Goal: Information Seeking & Learning: Find specific fact

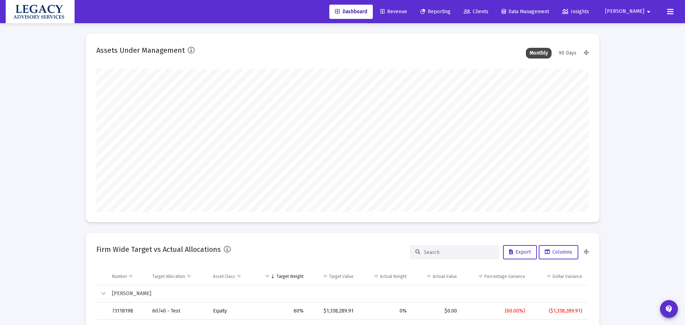
type input "[DATE]"
click at [408, 7] on link "Revenue" at bounding box center [388, 12] width 38 height 14
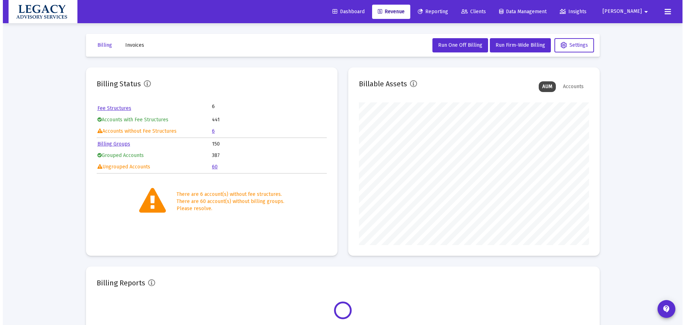
scroll to position [143, 230]
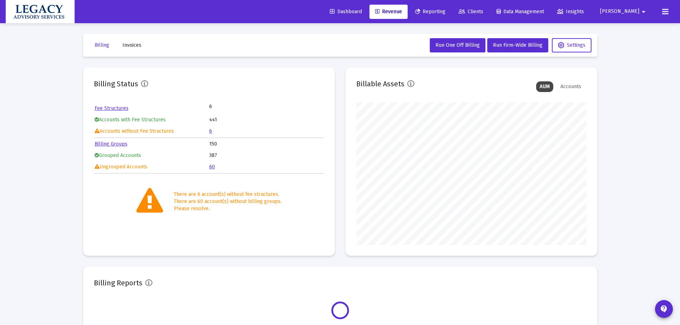
click at [212, 132] on link "6" at bounding box center [210, 131] width 3 height 6
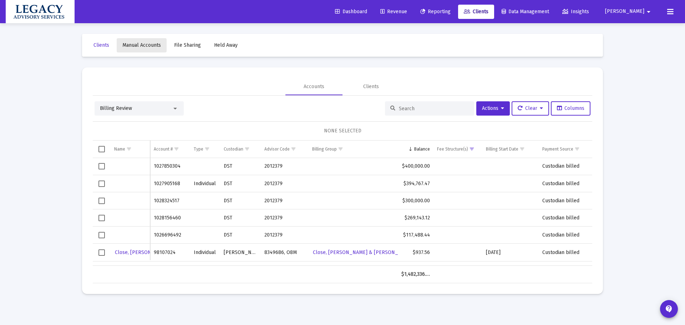
click at [150, 46] on span "Manual Accounts" at bounding box center [141, 45] width 39 height 6
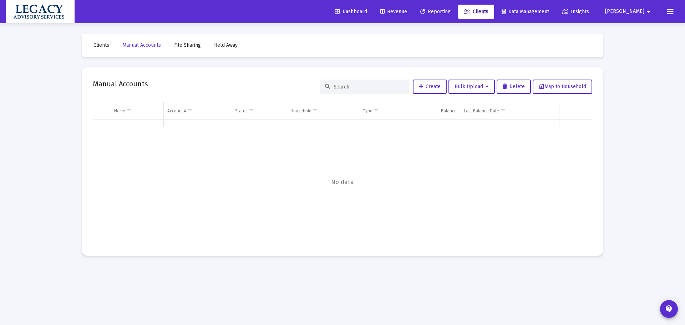
click at [196, 44] on span "File Sharing" at bounding box center [187, 45] width 27 height 6
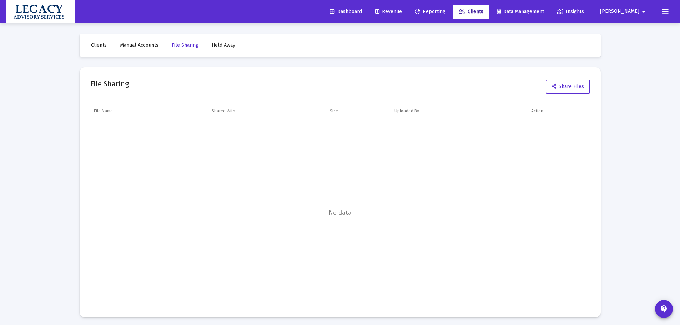
click at [143, 45] on span "Manual Accounts" at bounding box center [139, 45] width 39 height 6
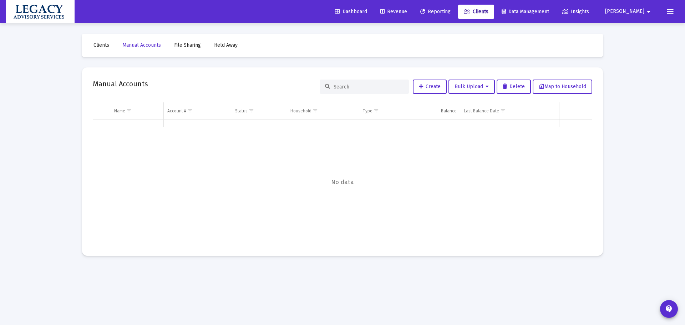
click at [368, 87] on input at bounding box center [369, 87] width 70 height 6
click at [112, 46] on link "Clients" at bounding box center [101, 45] width 27 height 14
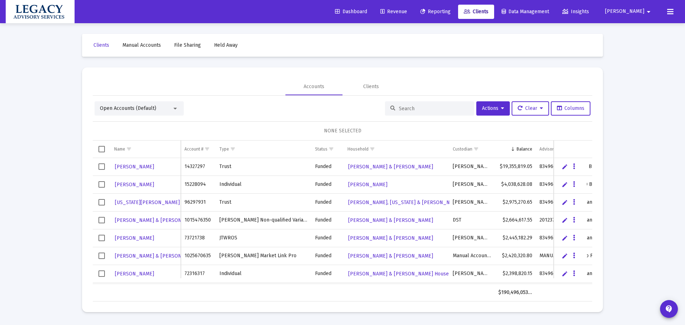
click at [138, 43] on span "Manual Accounts" at bounding box center [141, 45] width 39 height 6
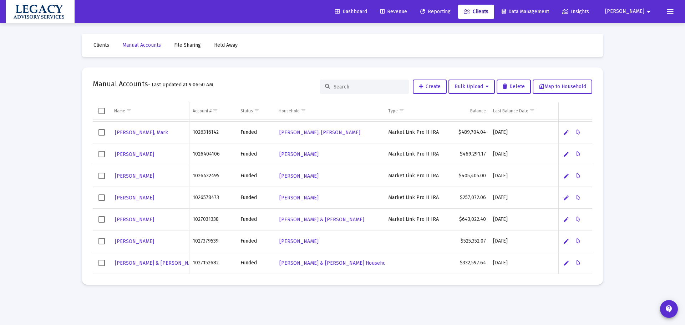
click at [407, 10] on span "Revenue" at bounding box center [393, 12] width 27 height 6
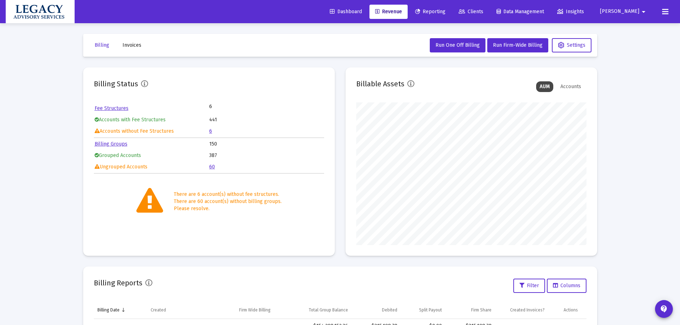
click at [212, 130] on td "6" at bounding box center [266, 131] width 114 height 11
click at [666, 309] on mat-icon "contact_support" at bounding box center [663, 309] width 9 height 9
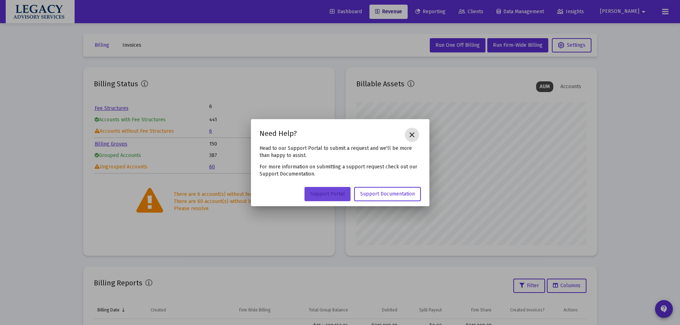
click at [321, 194] on span "Support Portal" at bounding box center [327, 194] width 35 height 6
click at [414, 133] on mat-icon "close" at bounding box center [412, 135] width 9 height 9
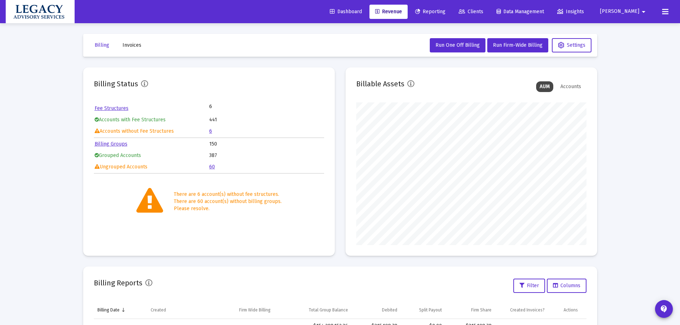
click at [445, 12] on span "Reporting" at bounding box center [430, 12] width 30 height 6
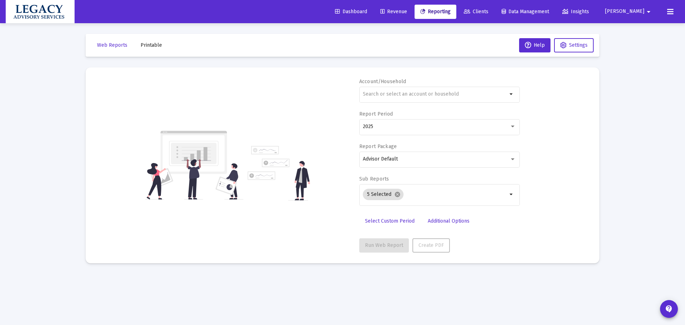
click at [489, 12] on span "Clients" at bounding box center [476, 12] width 25 height 6
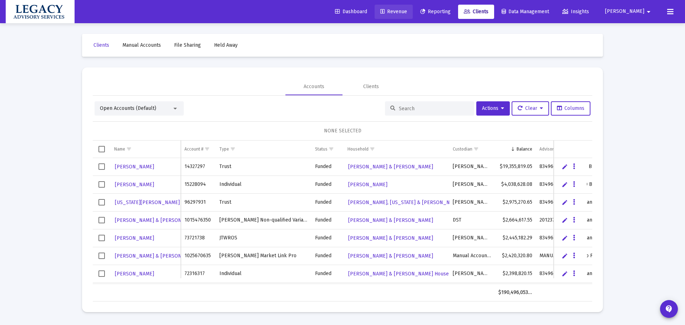
click at [413, 7] on link "Revenue" at bounding box center [394, 12] width 38 height 14
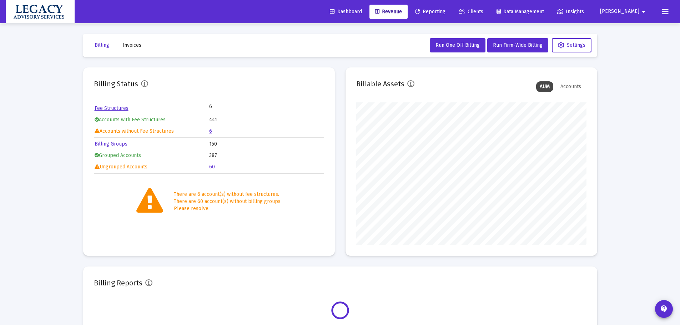
scroll to position [143, 230]
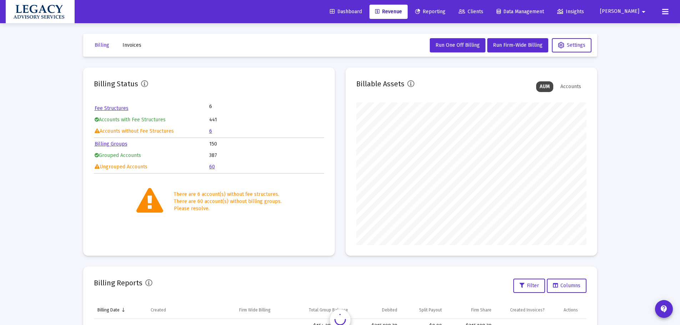
click at [210, 132] on link "6" at bounding box center [210, 131] width 3 height 6
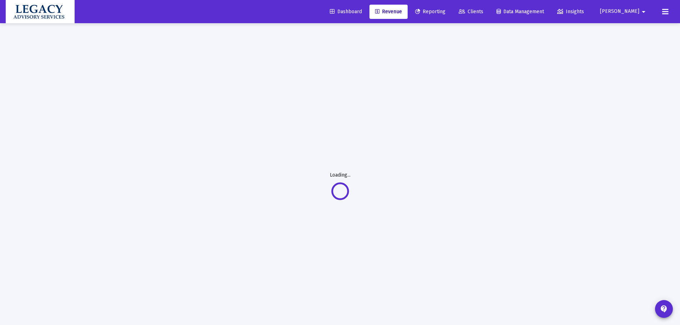
click at [408, 5] on link "Revenue" at bounding box center [388, 12] width 38 height 14
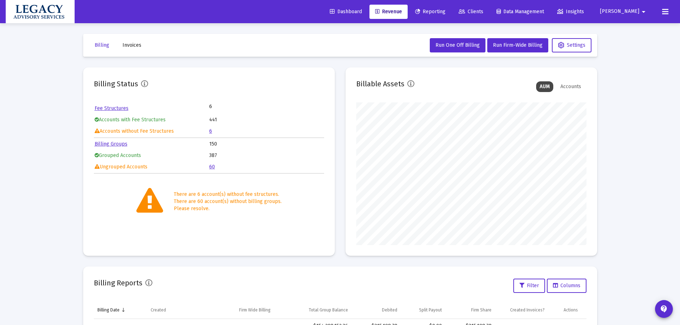
click at [210, 132] on link "6" at bounding box center [210, 131] width 3 height 6
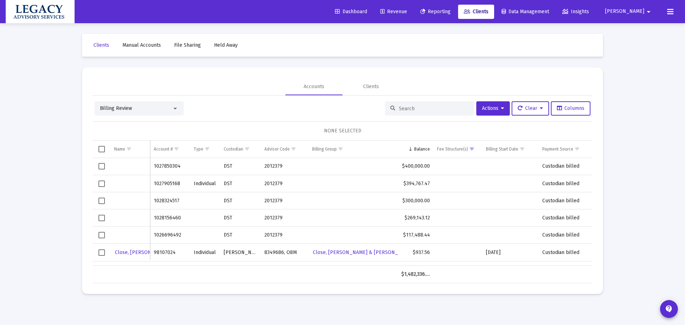
drag, startPoint x: 183, startPoint y: 200, endPoint x: 153, endPoint y: 206, distance: 31.2
click at [153, 206] on td "1028324517" at bounding box center [170, 200] width 40 height 17
copy td "1028324517"
click at [367, 14] on span "Dashboard" at bounding box center [351, 12] width 32 height 6
